Goal: Task Accomplishment & Management: Use online tool/utility

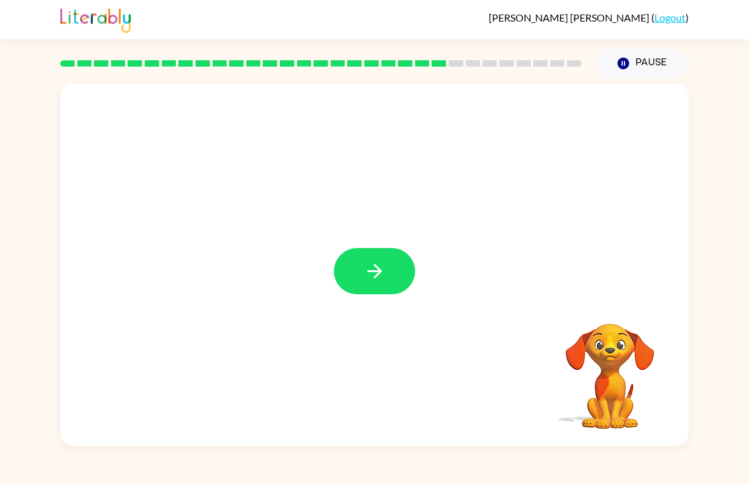
click at [379, 286] on button "button" at bounding box center [374, 271] width 81 height 46
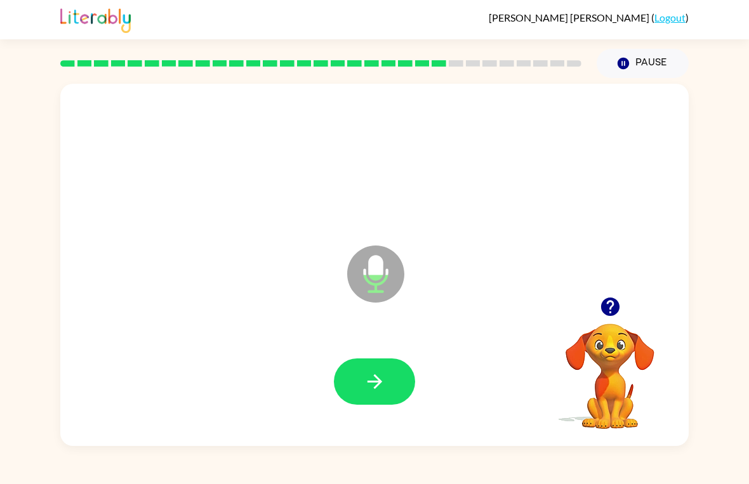
click at [393, 374] on button "button" at bounding box center [374, 381] width 81 height 46
click at [371, 375] on icon "button" at bounding box center [375, 382] width 22 height 22
click at [377, 376] on icon "button" at bounding box center [375, 382] width 22 height 22
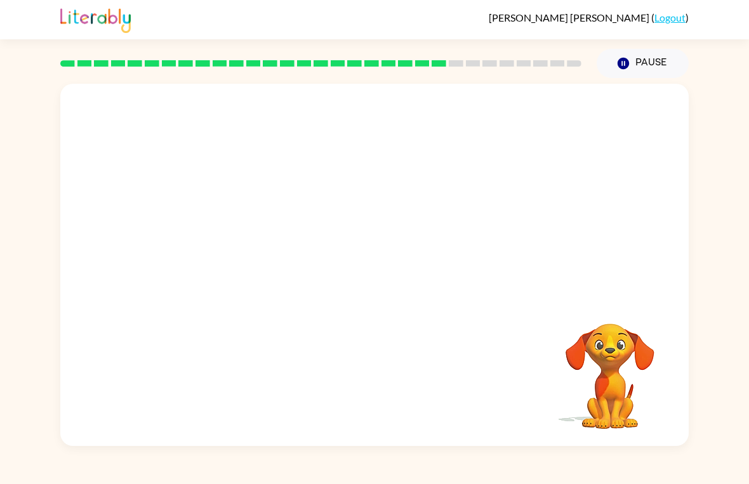
click at [649, 61] on button "Pause Pause" at bounding box center [642, 63] width 92 height 29
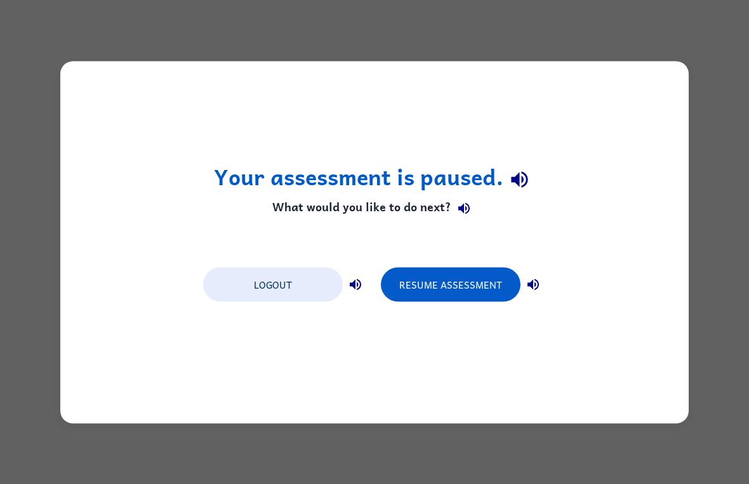
click at [497, 270] on button "Resume Assessment" at bounding box center [451, 284] width 140 height 34
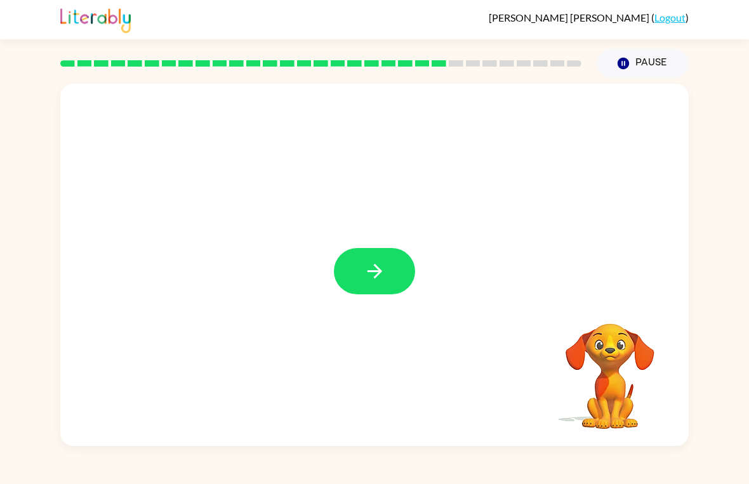
click at [402, 277] on button "button" at bounding box center [374, 271] width 81 height 46
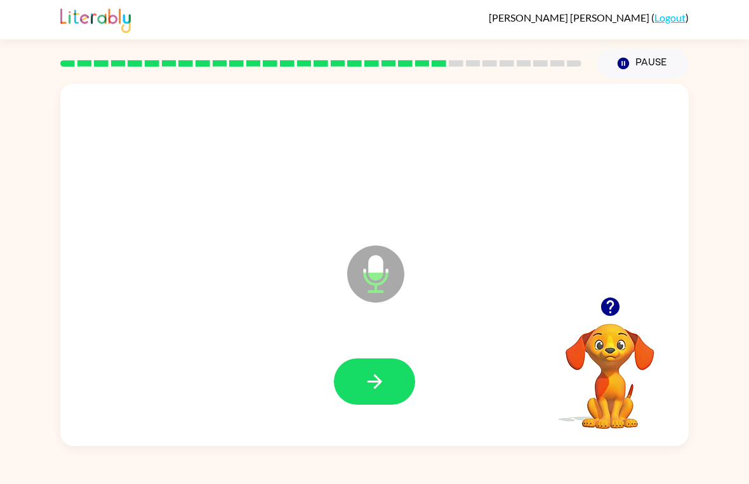
click at [351, 378] on button "button" at bounding box center [374, 381] width 81 height 46
click at [399, 381] on button "button" at bounding box center [374, 381] width 81 height 46
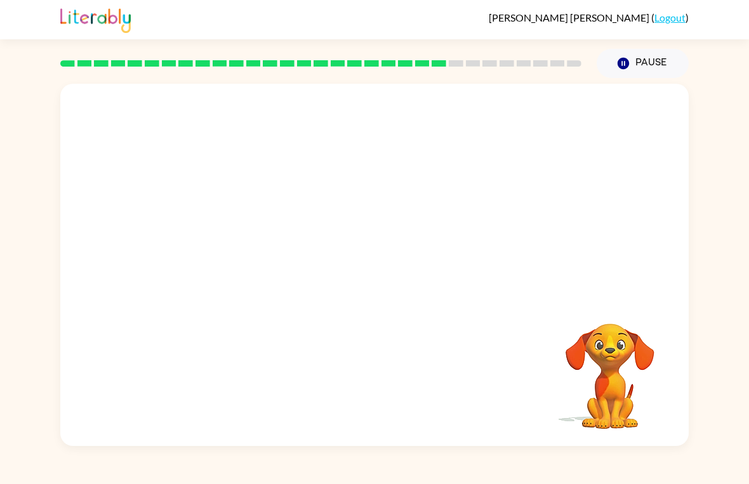
click at [41, 427] on div "Your browser must support playing .mp4 files to use Literably. Please try using…" at bounding box center [374, 262] width 749 height 368
click at [743, 479] on div "[PERSON_NAME] ( Logout ) Pause Pause Your browser must support playing .mp4 fil…" at bounding box center [374, 242] width 749 height 484
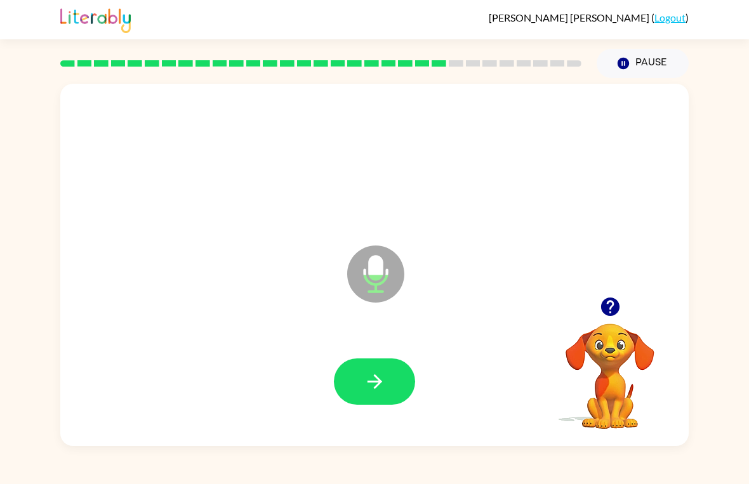
click at [424, 381] on div at bounding box center [374, 382] width 603 height 104
click at [414, 377] on button "button" at bounding box center [374, 381] width 81 height 46
click at [371, 378] on icon "button" at bounding box center [375, 382] width 22 height 22
click at [620, 297] on icon "button" at bounding box center [610, 307] width 22 height 22
click at [619, 296] on div "Microphone The Microphone is here when it is your turn to talk" at bounding box center [374, 265] width 628 height 362
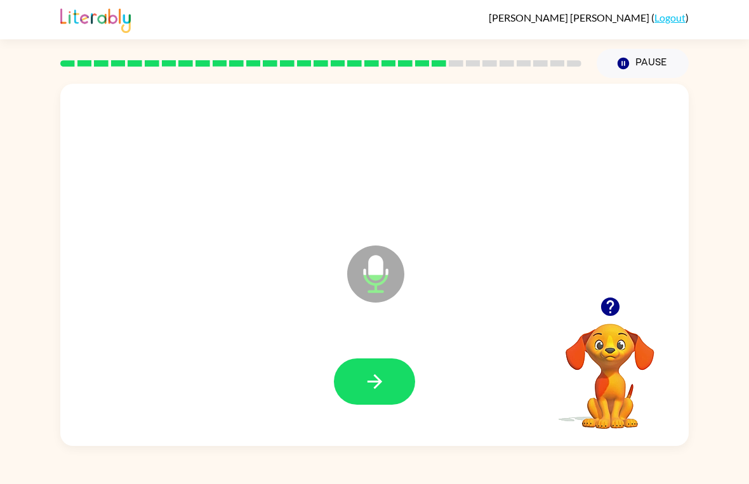
click at [394, 378] on button "button" at bounding box center [374, 381] width 81 height 46
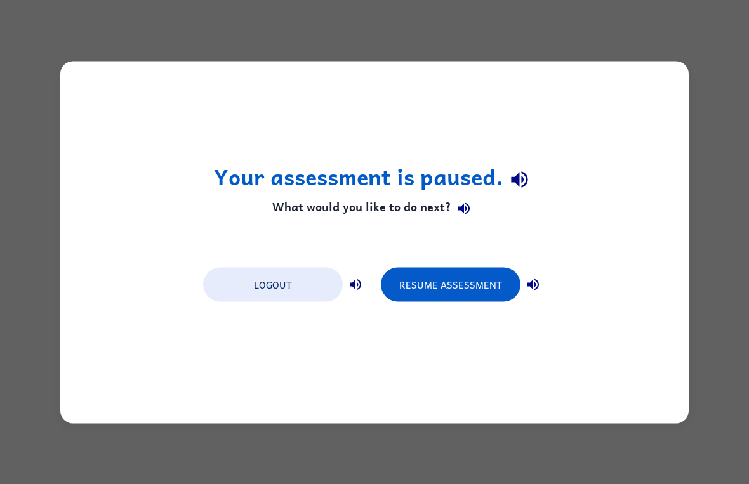
click at [467, 274] on button "Resume Assessment" at bounding box center [451, 284] width 140 height 34
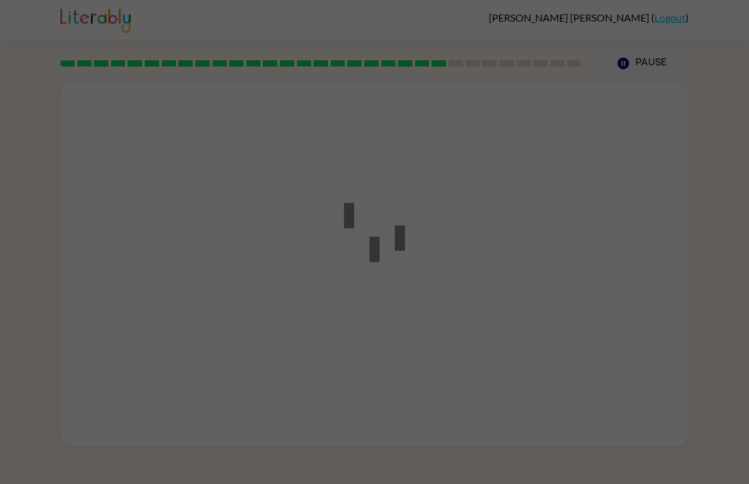
click at [478, 331] on div at bounding box center [374, 242] width 749 height 484
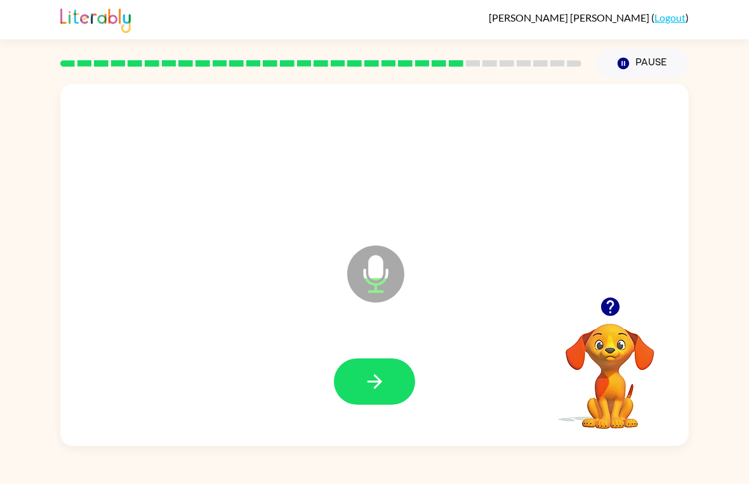
click at [391, 354] on div at bounding box center [374, 382] width 603 height 104
click at [390, 362] on button "button" at bounding box center [374, 381] width 81 height 46
click at [346, 351] on div at bounding box center [374, 382] width 603 height 104
click at [345, 351] on div at bounding box center [374, 382] width 603 height 104
click at [368, 380] on icon "button" at bounding box center [375, 382] width 22 height 22
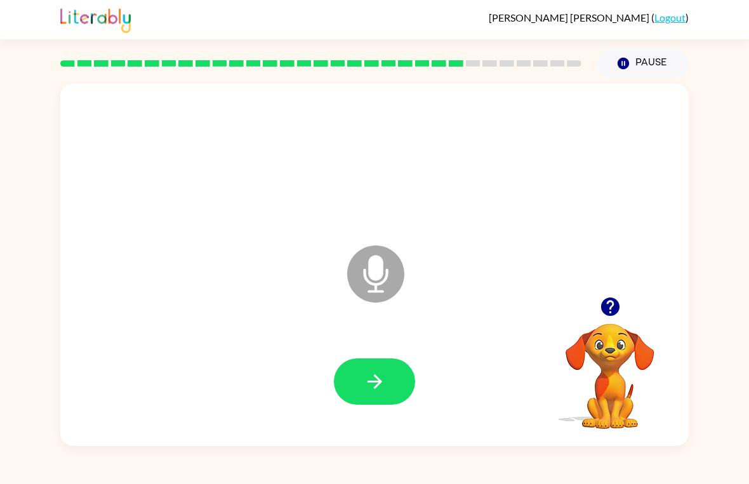
click at [616, 282] on div "Microphone The Microphone is here when it is your turn to talk" at bounding box center [374, 265] width 628 height 362
click at [615, 282] on div "Microphone The Microphone is here when it is your turn to talk" at bounding box center [374, 265] width 628 height 362
click at [615, 303] on icon "button" at bounding box center [609, 307] width 18 height 18
click at [407, 375] on button "button" at bounding box center [374, 381] width 81 height 46
click at [389, 366] on button "button" at bounding box center [374, 381] width 81 height 46
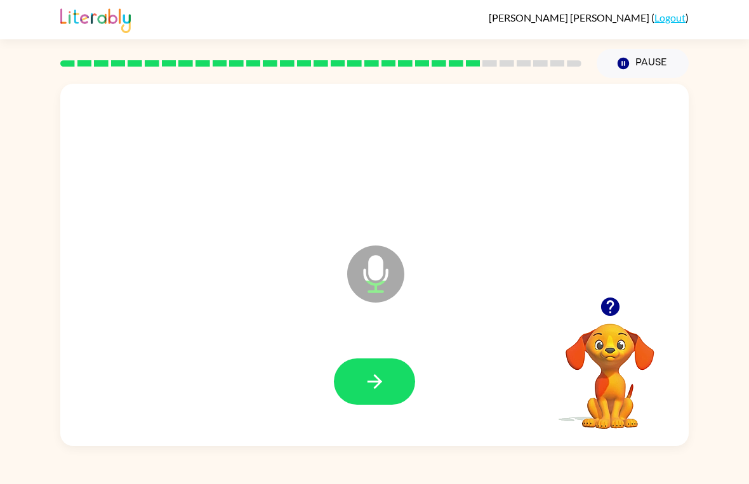
click at [382, 379] on icon "button" at bounding box center [375, 382] width 22 height 22
click at [601, 292] on button "button" at bounding box center [610, 307] width 32 height 32
click at [388, 372] on button "button" at bounding box center [374, 381] width 81 height 46
click at [606, 301] on icon "button" at bounding box center [609, 307] width 18 height 18
click at [748, 328] on div "Microphone The Microphone is here when it is your turn to talk Your browser mus…" at bounding box center [374, 262] width 749 height 368
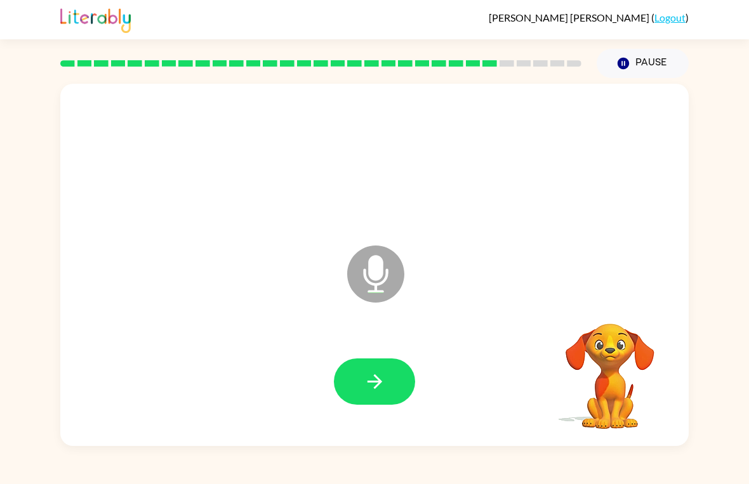
click at [747, 326] on div "Microphone The Microphone is here when it is your turn to talk Your browser mus…" at bounding box center [374, 262] width 749 height 368
click at [380, 374] on icon "button" at bounding box center [375, 382] width 22 height 22
click at [614, 294] on button "button" at bounding box center [610, 307] width 32 height 32
click at [736, 36] on div "[PERSON_NAME] ( Logout )" at bounding box center [374, 19] width 749 height 39
click at [394, 386] on button "button" at bounding box center [374, 381] width 81 height 46
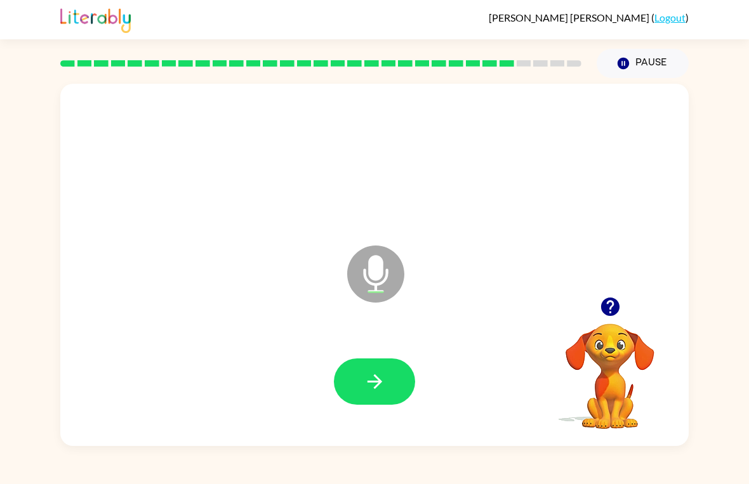
click at [329, 364] on div at bounding box center [374, 382] width 603 height 104
click at [350, 394] on button "button" at bounding box center [374, 381] width 81 height 46
click at [379, 368] on button "button" at bounding box center [374, 381] width 81 height 46
click at [615, 294] on button "button" at bounding box center [610, 307] width 32 height 32
click at [405, 375] on button "button" at bounding box center [374, 381] width 81 height 46
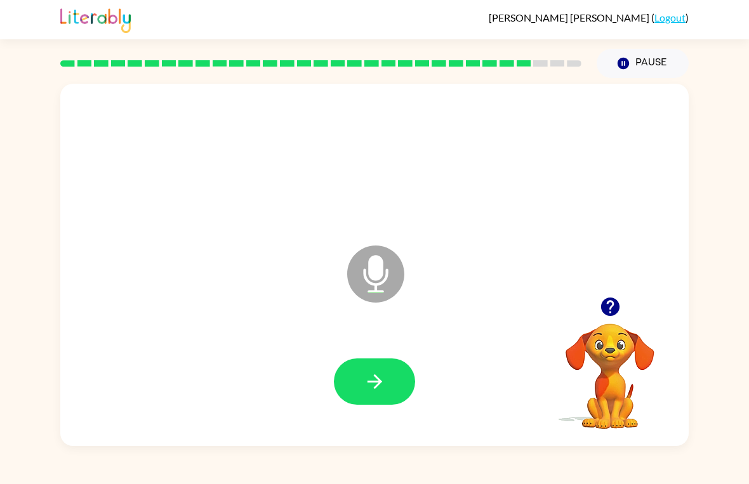
click at [604, 305] on icon "button" at bounding box center [609, 307] width 18 height 18
click at [402, 378] on button "button" at bounding box center [374, 381] width 81 height 46
click at [387, 371] on button "button" at bounding box center [374, 381] width 81 height 46
click at [613, 311] on icon "button" at bounding box center [609, 307] width 18 height 18
click at [388, 376] on button "button" at bounding box center [374, 381] width 81 height 46
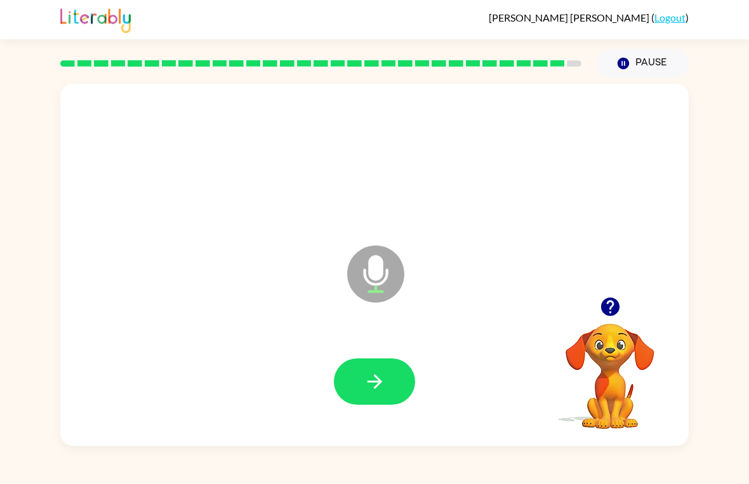
click at [610, 305] on icon "button" at bounding box center [609, 307] width 18 height 18
click at [379, 385] on icon "button" at bounding box center [375, 382] width 22 height 22
click at [395, 381] on button "button" at bounding box center [374, 381] width 81 height 46
